Goal: Information Seeking & Learning: Compare options

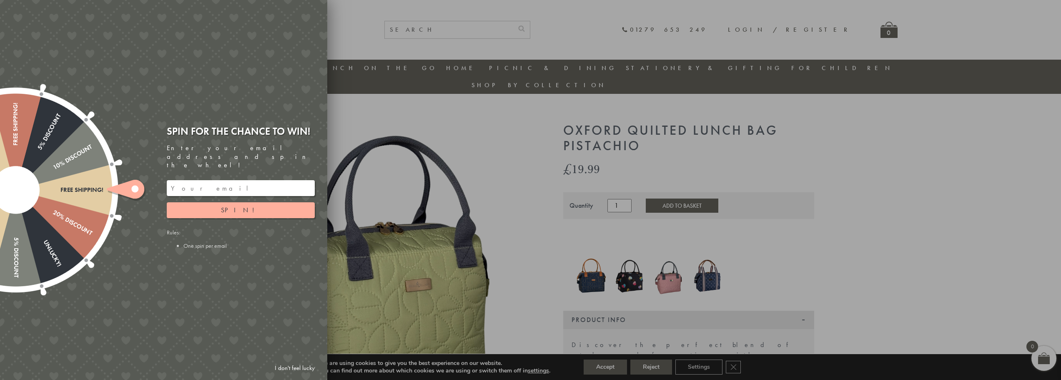
click at [931, 141] on div at bounding box center [530, 190] width 1061 height 380
drag, startPoint x: 939, startPoint y: 165, endPoint x: 829, endPoint y: 188, distance: 113.4
click at [940, 165] on div at bounding box center [530, 190] width 1061 height 380
click at [297, 366] on link "I don't feel lucky" at bounding box center [295, 367] width 48 height 15
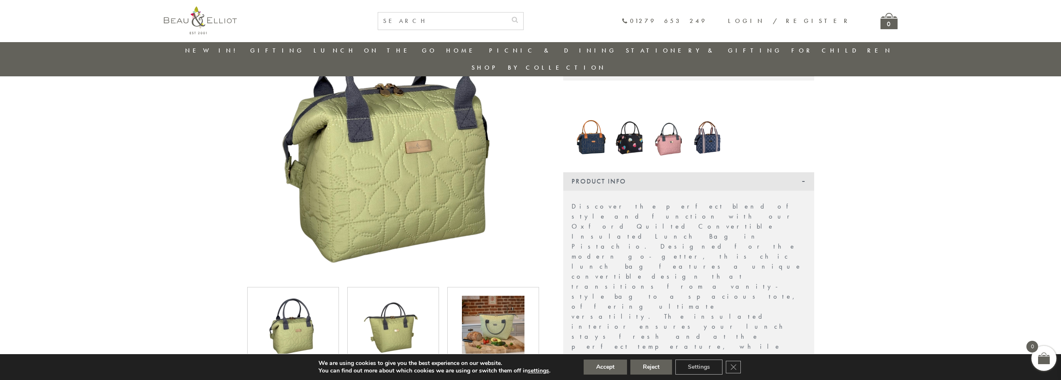
scroll to position [108, 0]
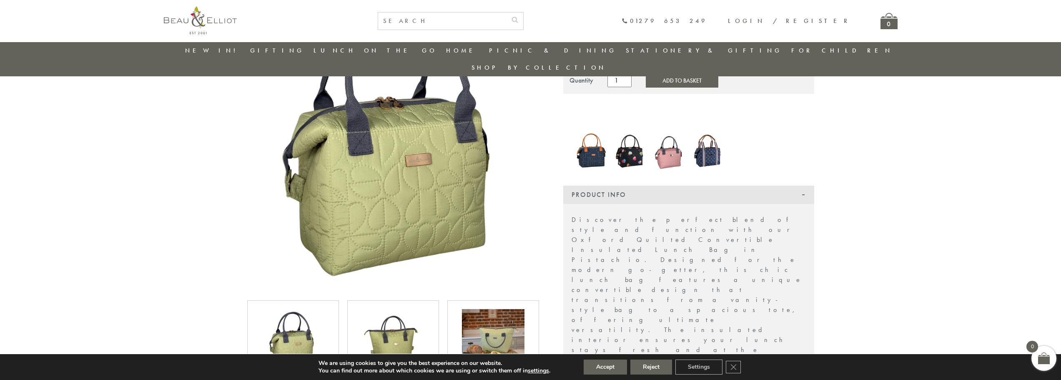
click at [404, 325] on img at bounding box center [393, 340] width 63 height 63
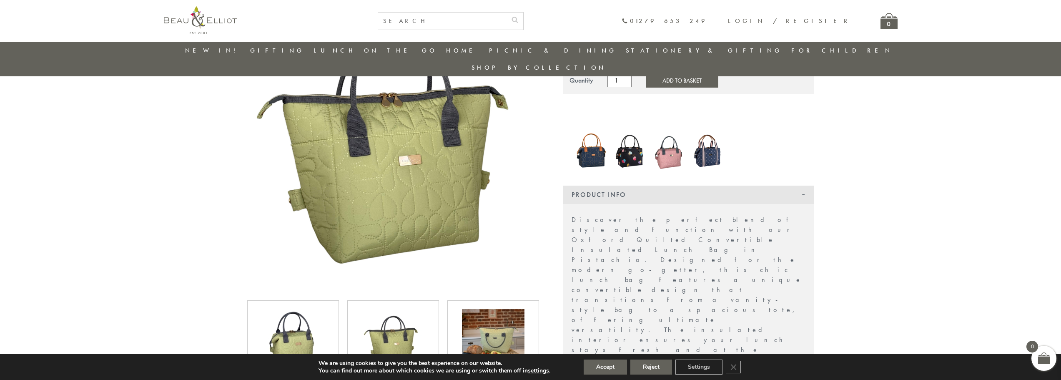
click at [299, 317] on img at bounding box center [293, 340] width 63 height 63
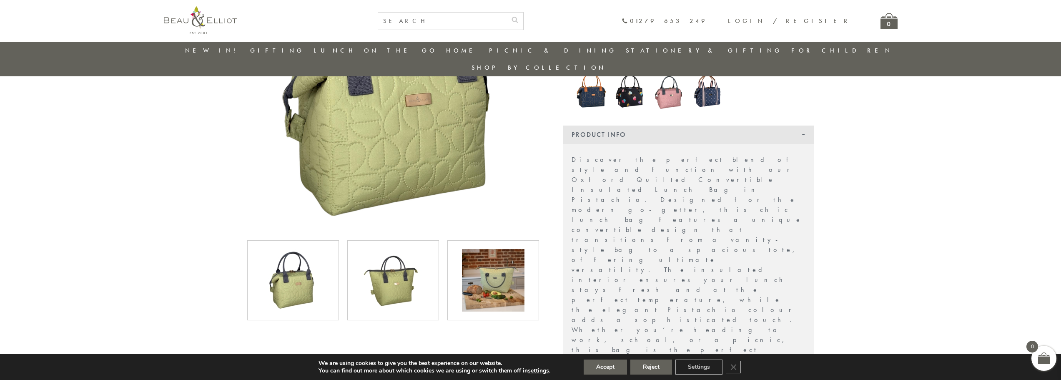
scroll to position [149, 0]
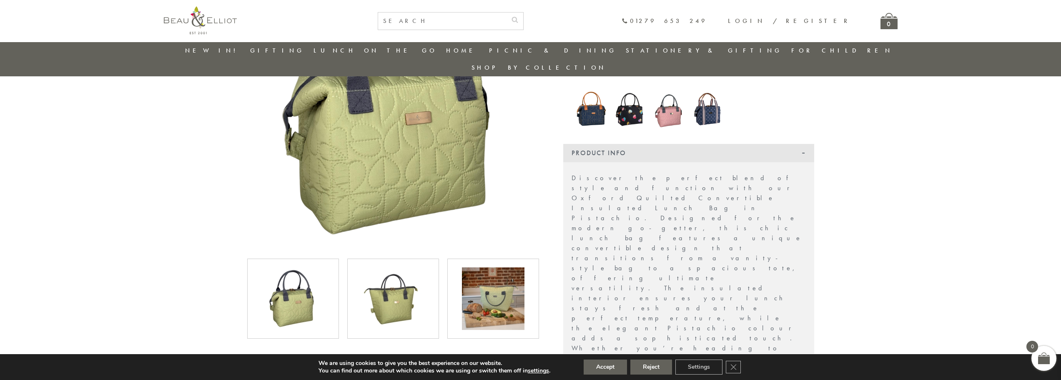
click at [679, 94] on img at bounding box center [669, 108] width 31 height 41
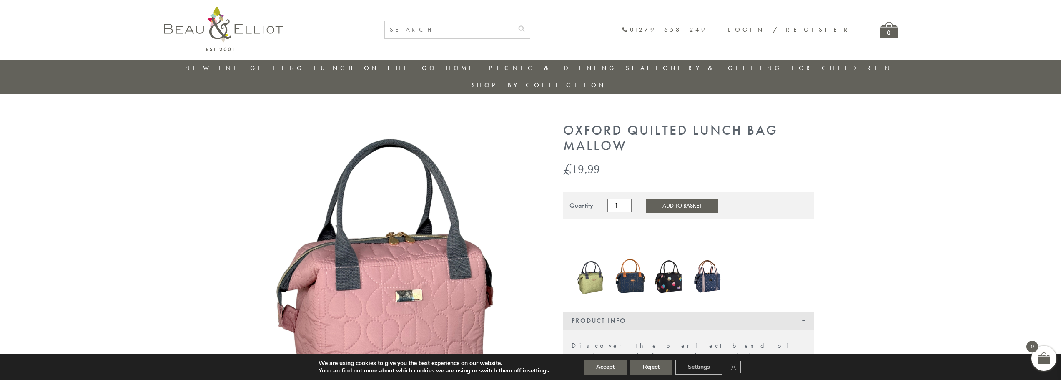
click at [675, 262] on img at bounding box center [669, 276] width 31 height 42
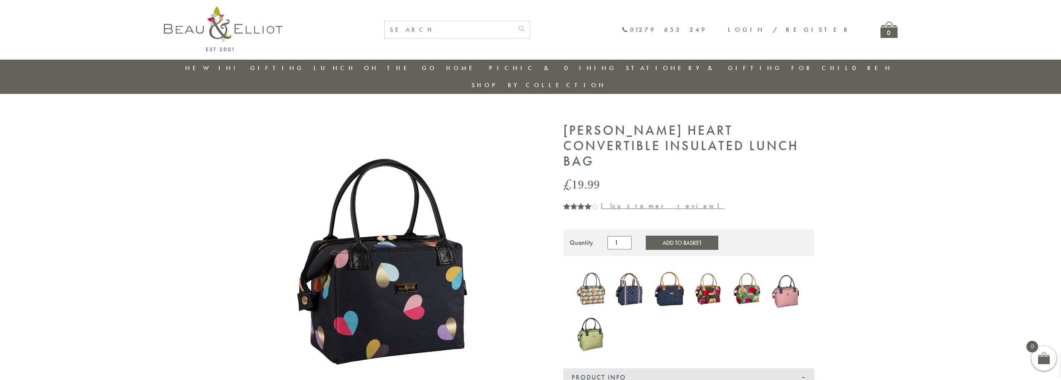
click at [640, 270] on img at bounding box center [630, 288] width 31 height 37
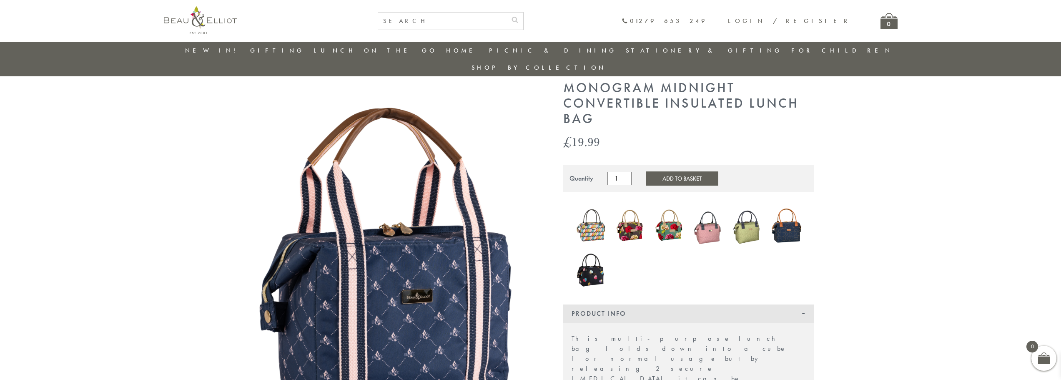
scroll to position [24, 0]
